Goal: Check status: Check status

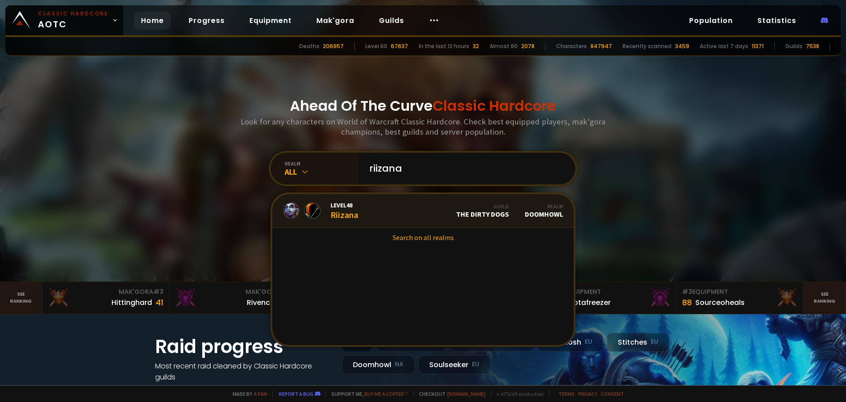
type input "riizana"
click at [387, 218] on link "Level 48 Riizana Guild The Dirty Dogs Realm Doomhowl" at bounding box center [423, 211] width 302 height 34
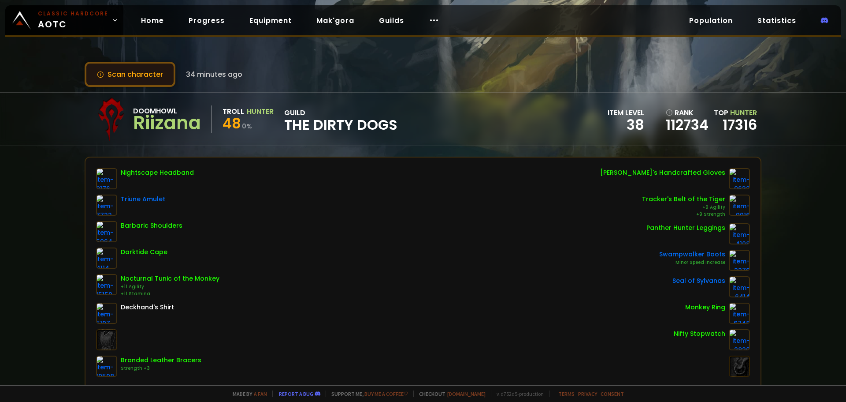
click at [131, 74] on button "Scan character" at bounding box center [130, 74] width 91 height 25
click at [155, 73] on button "Scan character" at bounding box center [130, 74] width 91 height 25
click at [141, 80] on button "Scan character" at bounding box center [130, 74] width 91 height 25
